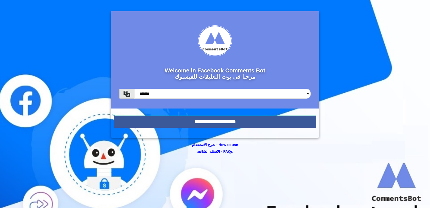
click at [250, 128] on form "Welcome in Facebook Comments Bot مرحبا فى بوت التعليقات للفيسبوك ******* ******…" at bounding box center [215, 74] width 208 height 126
click at [245, 124] on input "**********" at bounding box center [215, 121] width 203 height 12
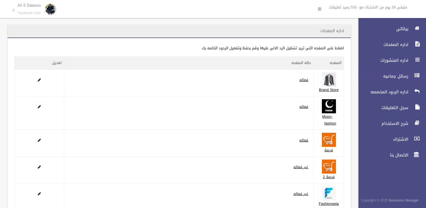
click at [399, 73] on span "رسائل جماعيه" at bounding box center [382, 76] width 56 height 6
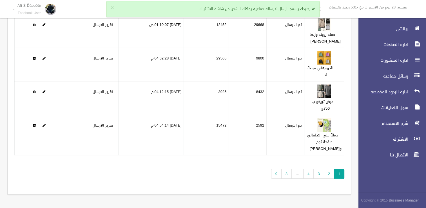
scroll to position [122, 0]
click at [276, 176] on link "9" at bounding box center [276, 174] width 10 height 10
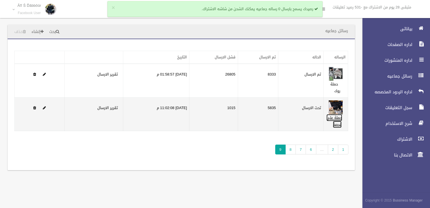
click at [334, 119] on link "حملة علي فرصة" at bounding box center [335, 121] width 16 height 14
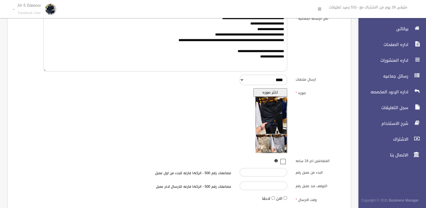
scroll to position [120, 0]
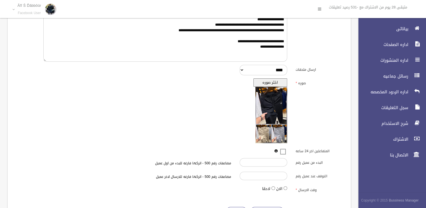
click at [277, 84] on button "اختر صوره" at bounding box center [270, 82] width 34 height 8
click at [275, 83] on button "اختر صوره" at bounding box center [270, 82] width 34 height 8
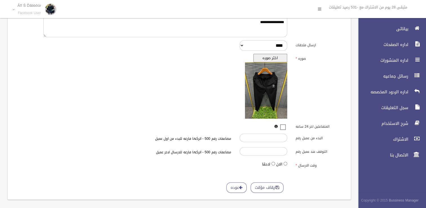
scroll to position [149, 0]
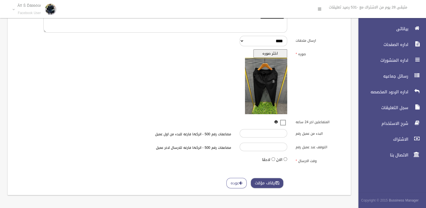
click at [260, 179] on button "ايقاف مؤقت" at bounding box center [267, 183] width 33 height 10
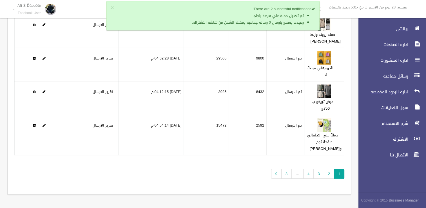
scroll to position [123, 0]
click at [272, 176] on div "تطبيق مسح البيانات الرساله الحاله تم الارسال فشل الارسال التاريخ" at bounding box center [179, 71] width 343 height 245
click at [278, 175] on link "9" at bounding box center [276, 174] width 10 height 10
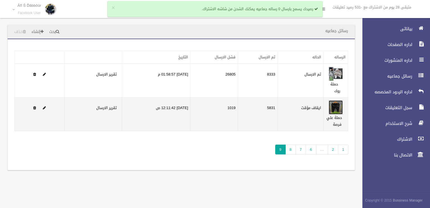
click at [336, 111] on img at bounding box center [336, 107] width 14 height 14
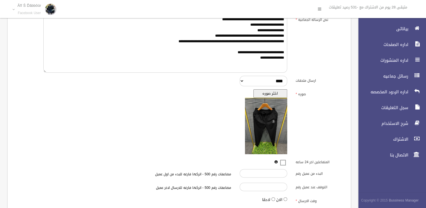
scroll to position [149, 0]
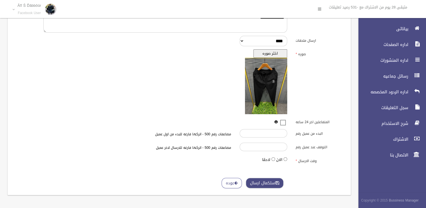
click at [260, 186] on button "استكمال ارسال" at bounding box center [265, 183] width 38 height 10
